Goal: Find contact information: Find contact information

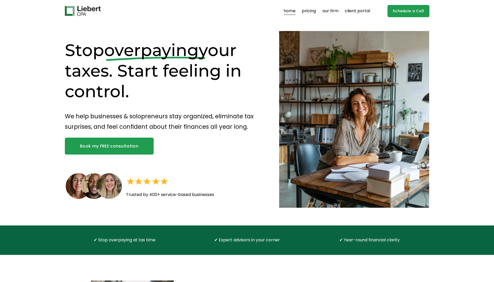
click at [330, 9] on link "our firm" at bounding box center [331, 11] width 16 height 8
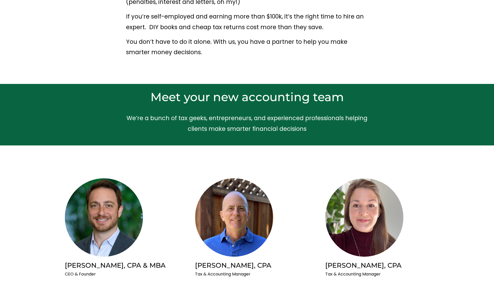
scroll to position [209, 0]
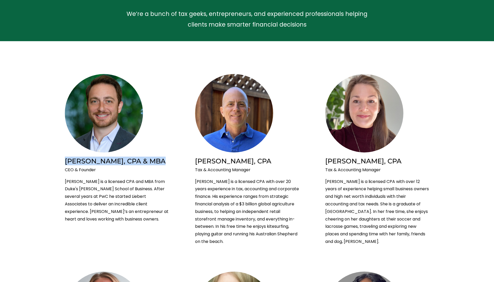
drag, startPoint x: 63, startPoint y: 160, endPoint x: 152, endPoint y: 162, distance: 88.6
copy h2 "[PERSON_NAME], CPA & MBA"
click at [105, 104] on img at bounding box center [104, 113] width 78 height 78
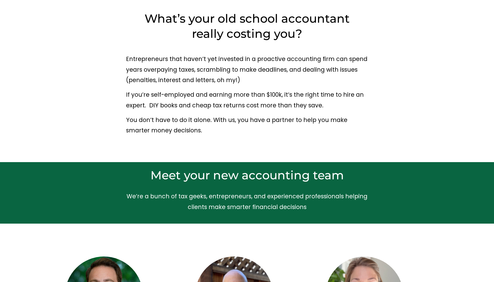
scroll to position [130, 0]
